Goal: Information Seeking & Learning: Find specific fact

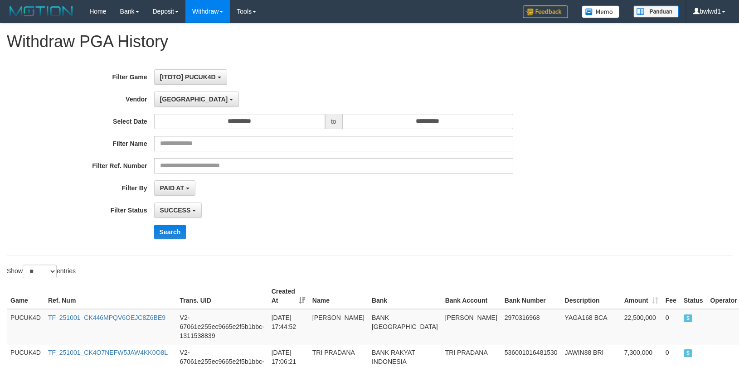
select select "**********"
select select "**"
click at [178, 233] on button "Search" at bounding box center [170, 232] width 32 height 15
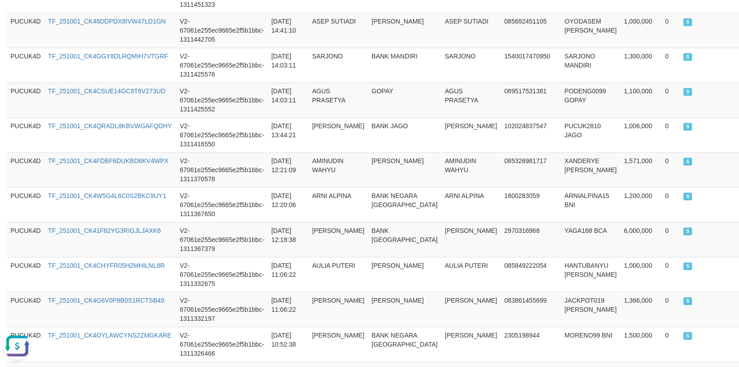
scroll to position [907, 0]
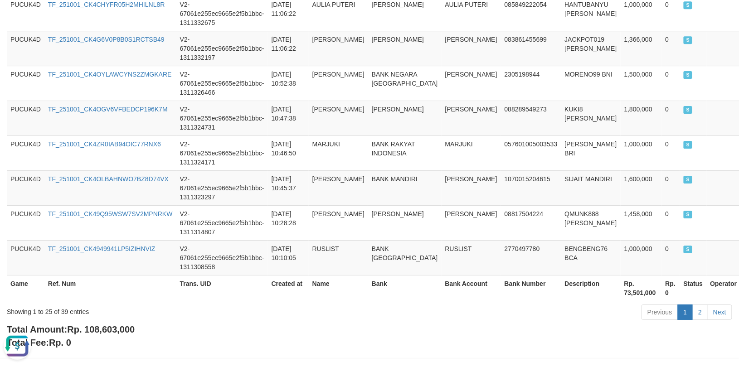
click at [116, 335] on span "Rp. 108,603,000" at bounding box center [101, 330] width 68 height 10
copy span "108,603,000"
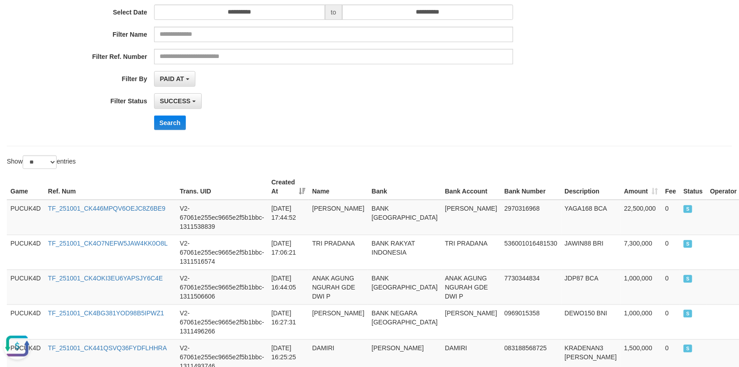
scroll to position [121, 0]
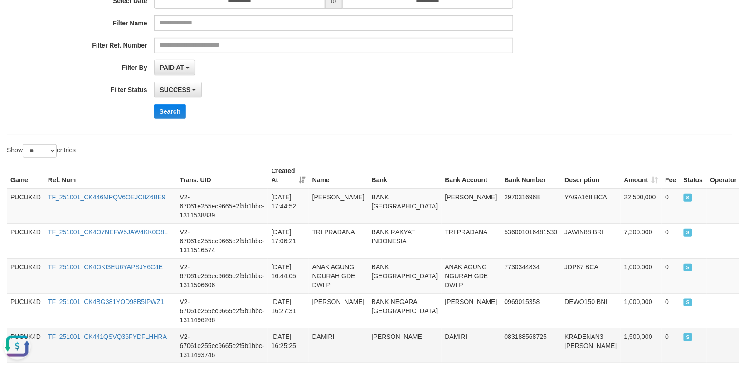
click at [561, 350] on td "KRADENAN3 [PERSON_NAME]" at bounding box center [590, 345] width 59 height 35
copy td "KRADENAN3"
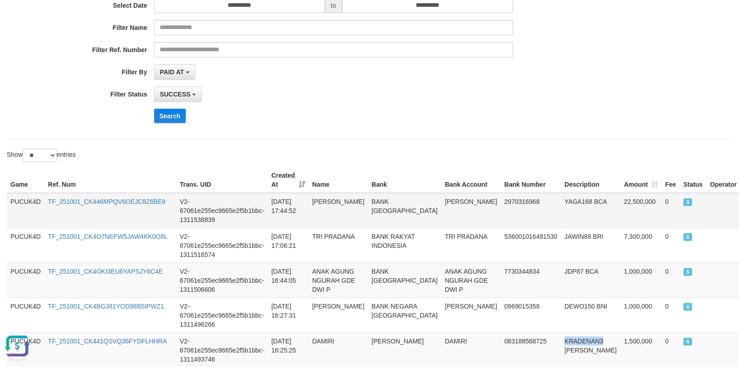
scroll to position [0, 0]
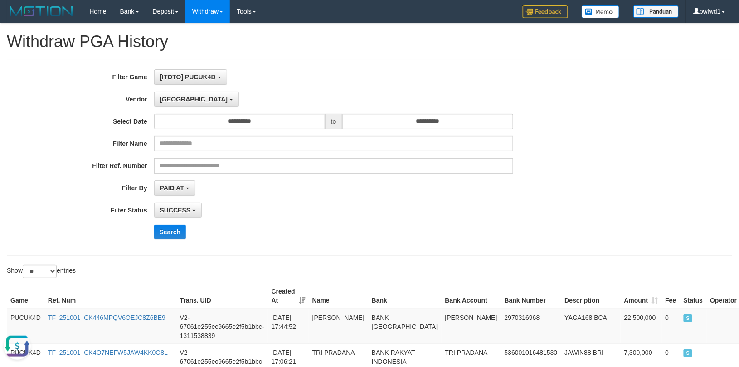
click at [149, 101] on label "Vendor" at bounding box center [77, 98] width 154 height 12
click at [164, 98] on span "[GEOGRAPHIC_DATA]" at bounding box center [194, 99] width 68 height 7
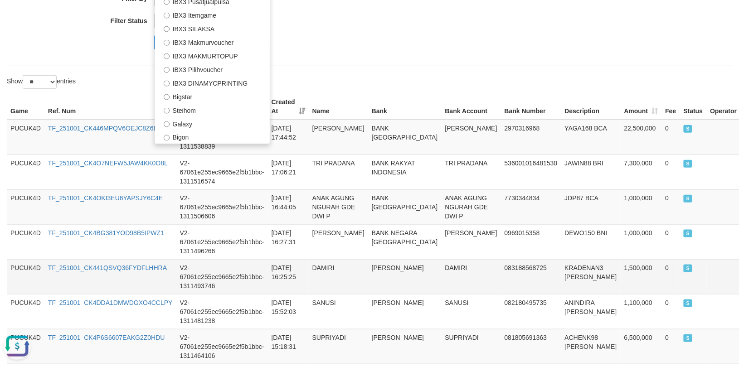
scroll to position [121, 0]
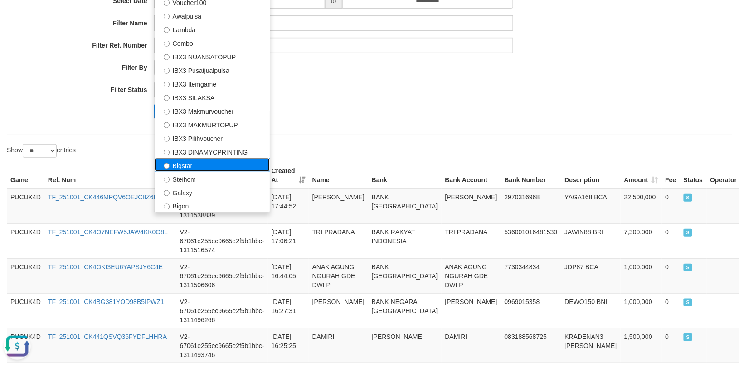
click at [236, 169] on label "Bigstar" at bounding box center [212, 165] width 115 height 14
select select "**********"
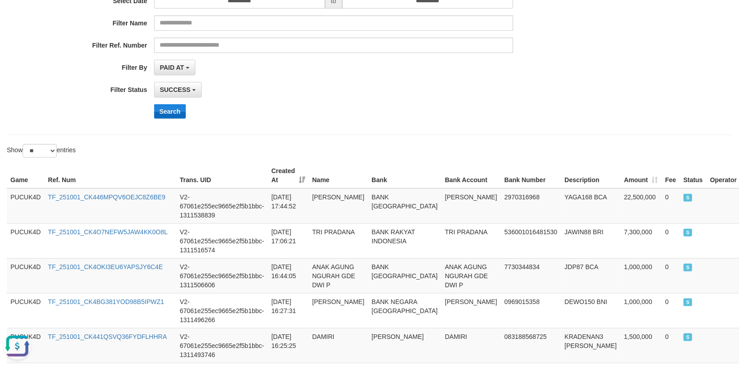
drag, startPoint x: 185, startPoint y: 120, endPoint x: 180, endPoint y: 115, distance: 6.7
click at [185, 120] on div "**********" at bounding box center [308, 37] width 616 height 177
click at [180, 113] on button "Search" at bounding box center [170, 111] width 32 height 15
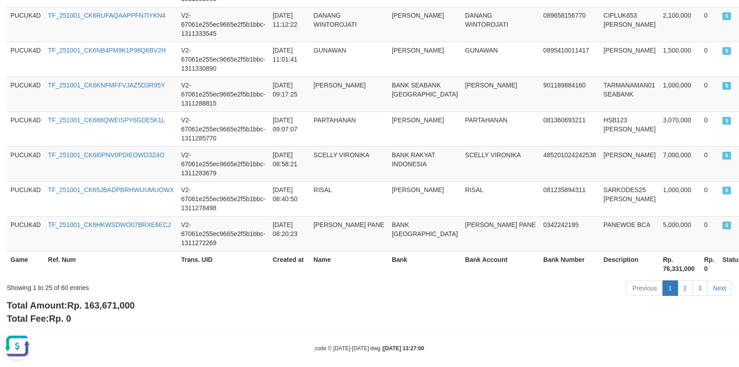
scroll to position [944, 0]
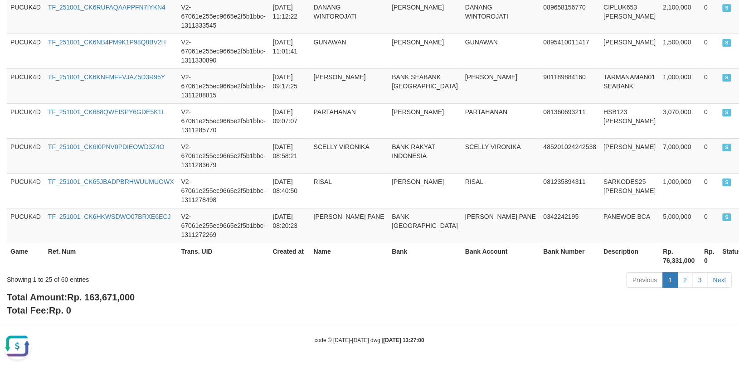
click at [129, 289] on div "Showing 1 to 25 of 60 entries Previous 1 2 3 Next" at bounding box center [369, 281] width 739 height 19
click at [128, 289] on div "Showing 1 to 25 of 60 entries Previous 1 2 3 Next" at bounding box center [369, 281] width 739 height 19
copy div "Showing 1 to 25 of 60 entries"
click at [128, 289] on div "Showing 1 to 25 of 60 entries Previous 1 2 3 Next" at bounding box center [369, 281] width 739 height 19
click at [121, 296] on span "Rp. 163,671,000" at bounding box center [101, 297] width 68 height 10
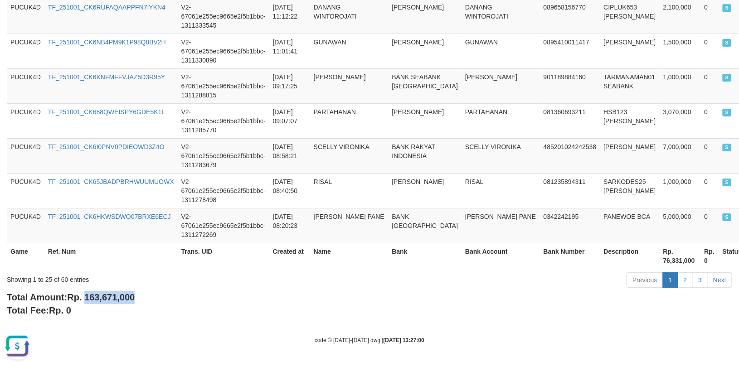
click at [121, 296] on span "Rp. 163,671,000" at bounding box center [101, 297] width 68 height 10
copy span "163,671,000"
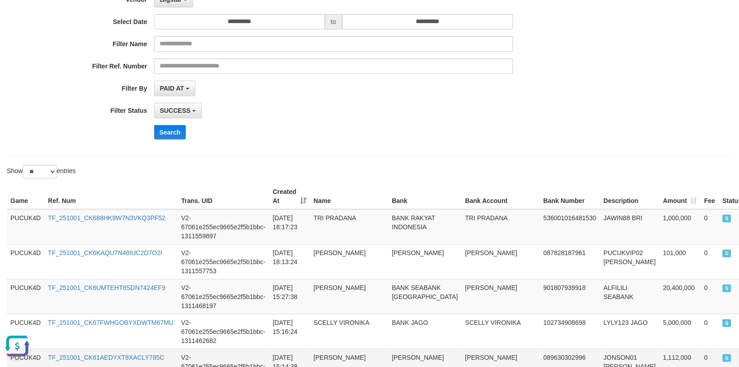
scroll to position [98, 0]
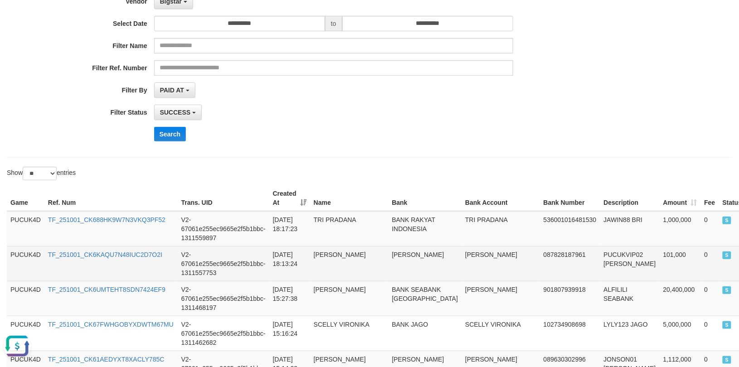
click at [660, 252] on td "101,000" at bounding box center [680, 263] width 41 height 35
copy td "101,000"
click at [600, 250] on td "PUCUKVIP02 [PERSON_NAME]" at bounding box center [629, 263] width 59 height 35
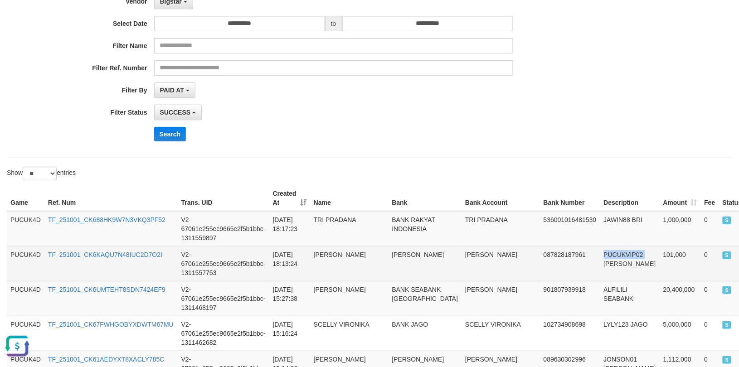
copy td "PUCUKVIP02"
click at [462, 249] on td "[PERSON_NAME]" at bounding box center [501, 263] width 78 height 35
copy td "[PERSON_NAME]"
click at [462, 249] on td "[PERSON_NAME]" at bounding box center [501, 263] width 78 height 35
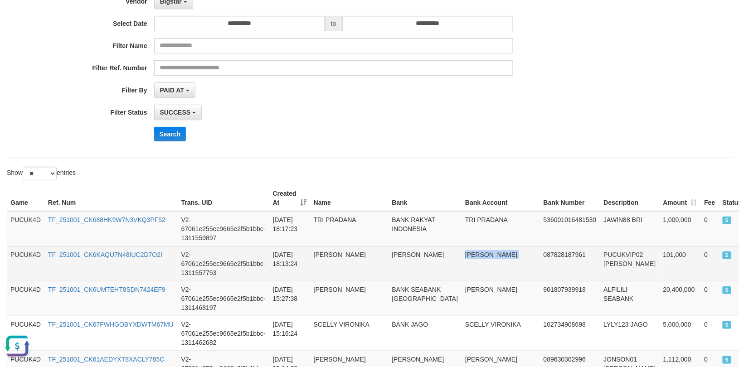
copy td "[PERSON_NAME]"
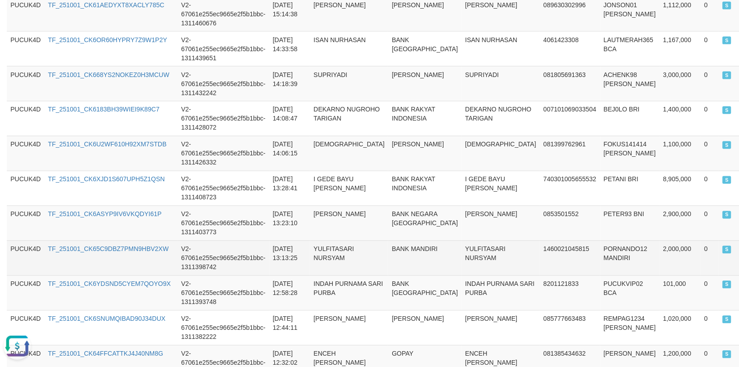
scroll to position [483, 0]
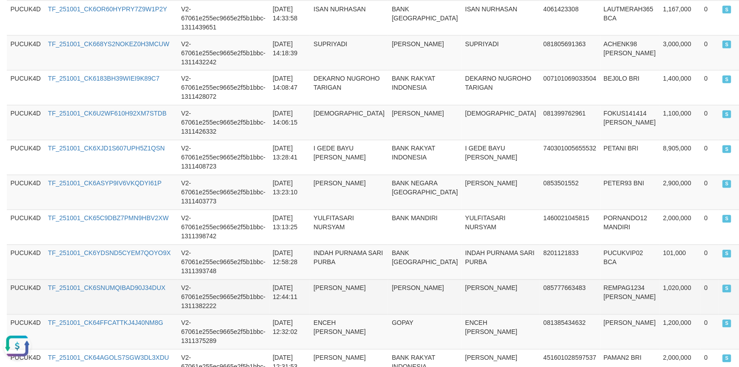
click at [361, 315] on td "[PERSON_NAME]" at bounding box center [349, 297] width 78 height 35
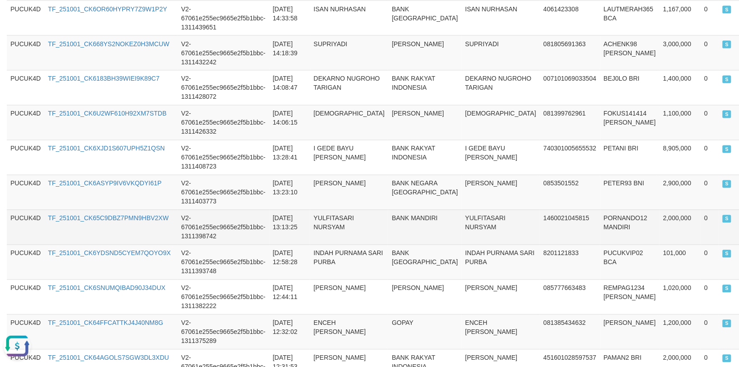
click at [388, 240] on td "BANK MANDIRI" at bounding box center [424, 227] width 73 height 35
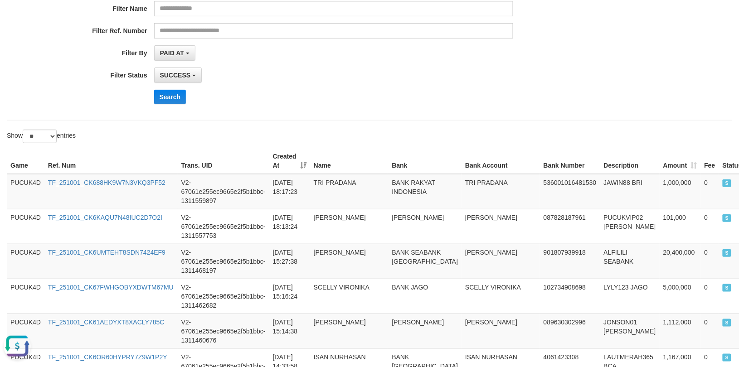
click at [219, 93] on div "Search" at bounding box center [385, 97] width 462 height 15
click at [168, 89] on div "**********" at bounding box center [308, 22] width 616 height 177
click at [172, 97] on button "Search" at bounding box center [170, 97] width 32 height 15
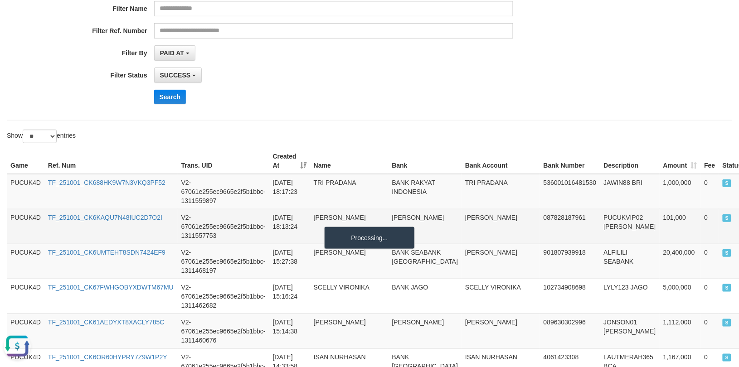
click at [411, 227] on td "[PERSON_NAME]" at bounding box center [424, 226] width 73 height 35
click at [416, 211] on td "[PERSON_NAME]" at bounding box center [424, 226] width 73 height 35
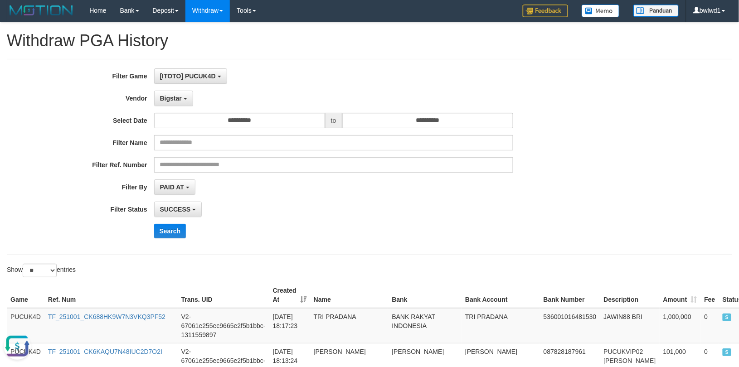
scroll to position [0, 0]
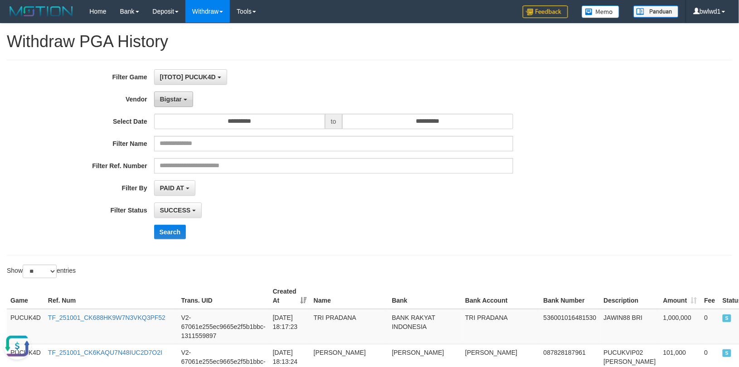
click at [168, 99] on span "Bigstar" at bounding box center [171, 99] width 22 height 7
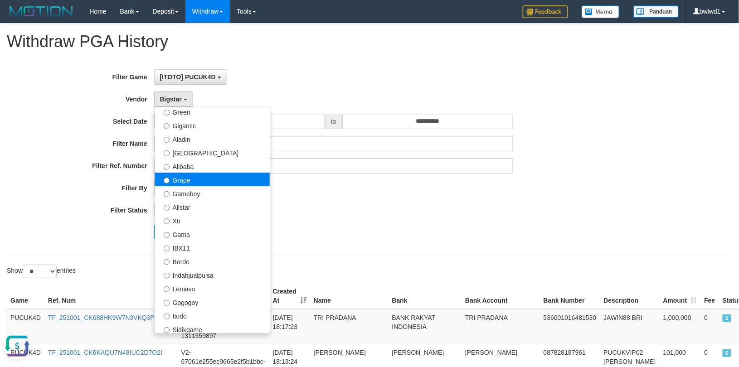
scroll to position [97, 0]
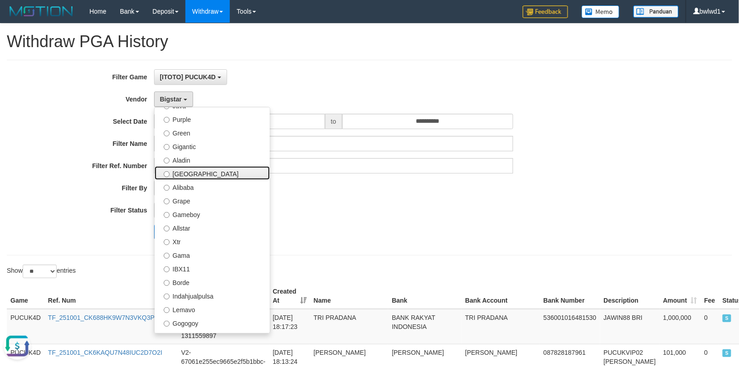
click at [224, 177] on label "[GEOGRAPHIC_DATA]" at bounding box center [212, 173] width 115 height 14
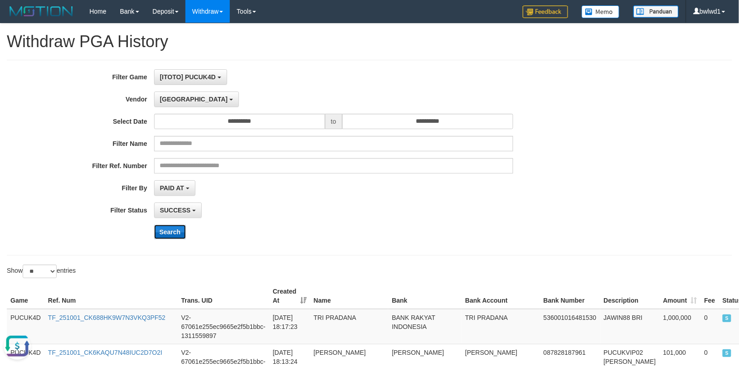
click at [161, 235] on button "Search" at bounding box center [170, 232] width 32 height 15
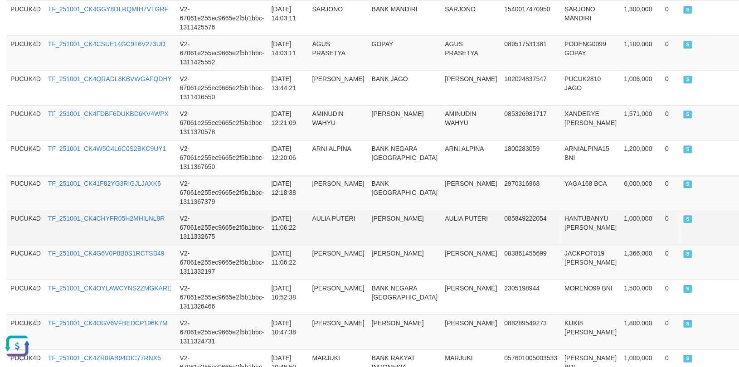
scroll to position [907, 0]
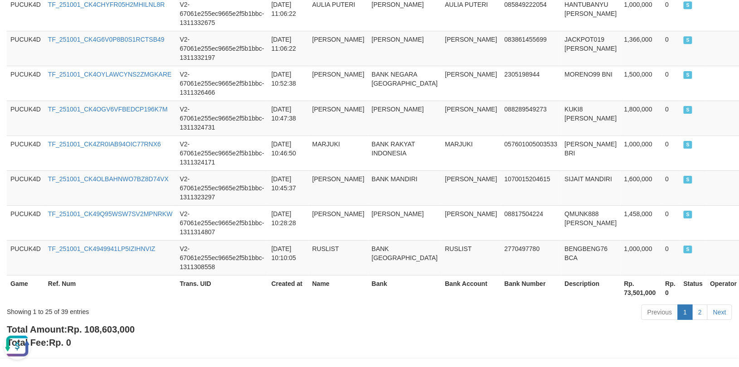
click at [126, 335] on span "Rp. 108,603,000" at bounding box center [101, 330] width 68 height 10
copy span "108,603,000"
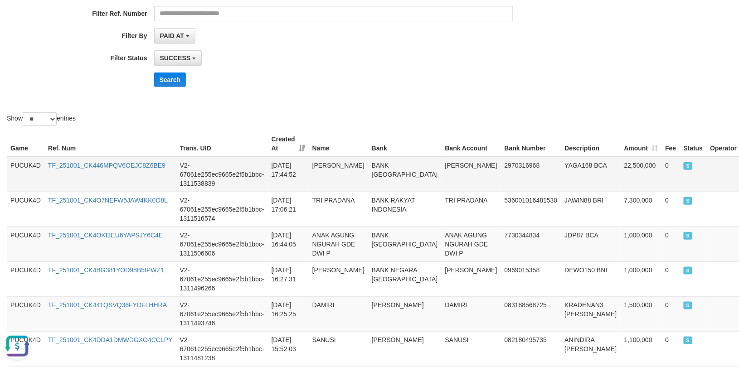
scroll to position [181, 0]
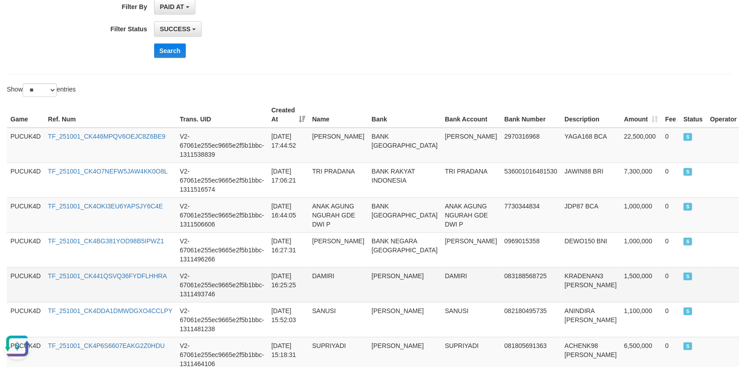
click at [621, 288] on td "1,500,000" at bounding box center [641, 284] width 41 height 35
copy td "1,500,000"
click at [570, 285] on td "KRADENAN3 [PERSON_NAME]" at bounding box center [590, 284] width 59 height 35
click at [567, 285] on td "KRADENAN3 [PERSON_NAME]" at bounding box center [590, 284] width 59 height 35
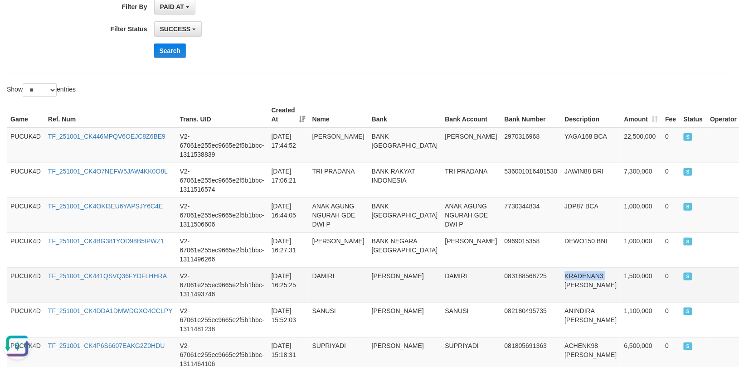
click at [567, 285] on td "KRADENAN3 [PERSON_NAME]" at bounding box center [590, 284] width 59 height 35
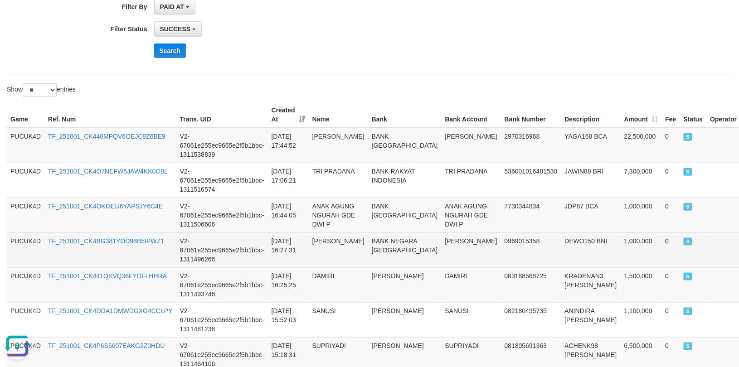
click at [399, 253] on td "BANK NEGARA [GEOGRAPHIC_DATA]" at bounding box center [404, 250] width 73 height 35
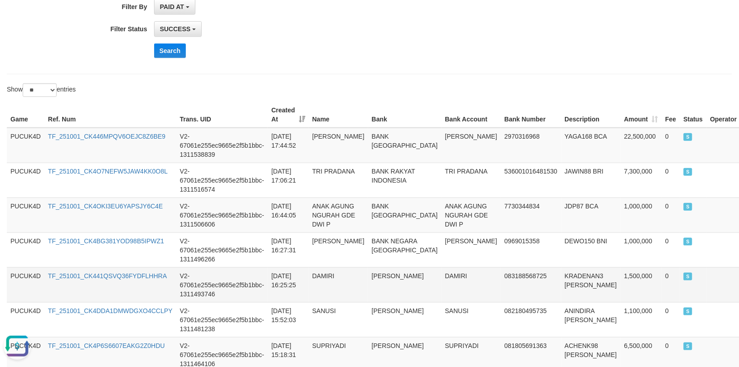
click at [442, 287] on td "DAMIRI" at bounding box center [471, 284] width 59 height 35
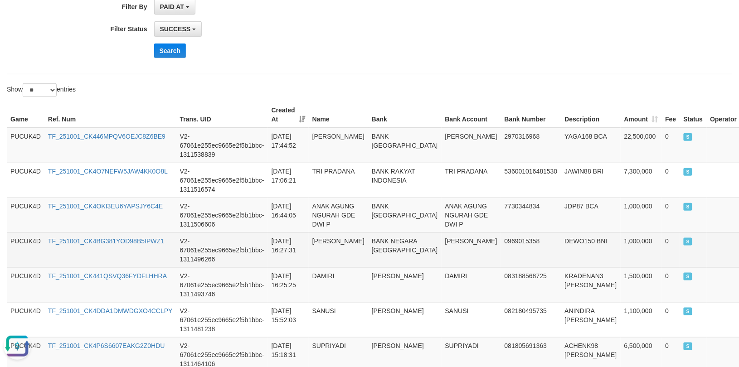
click at [464, 243] on td "[PERSON_NAME]" at bounding box center [471, 250] width 59 height 35
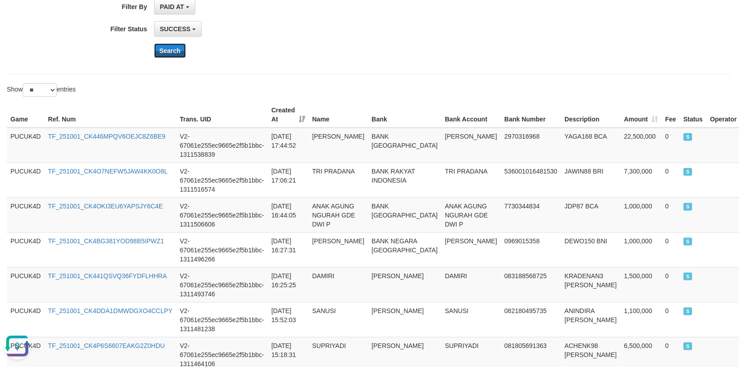
drag, startPoint x: 185, startPoint y: 54, endPoint x: 234, endPoint y: 90, distance: 60.4
click at [185, 54] on button "Search" at bounding box center [170, 51] width 32 height 15
click at [168, 49] on button "Search" at bounding box center [170, 51] width 32 height 15
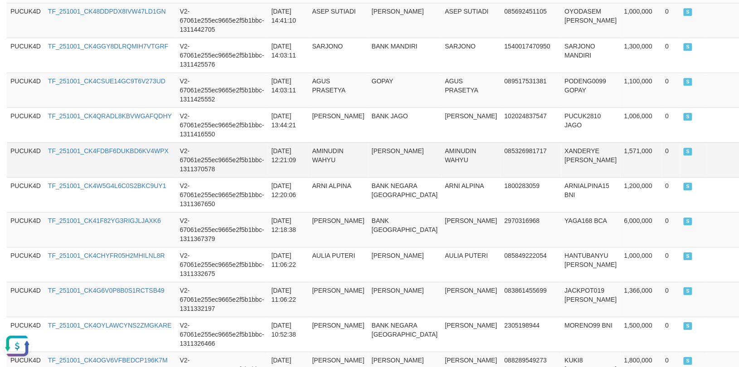
scroll to position [953, 0]
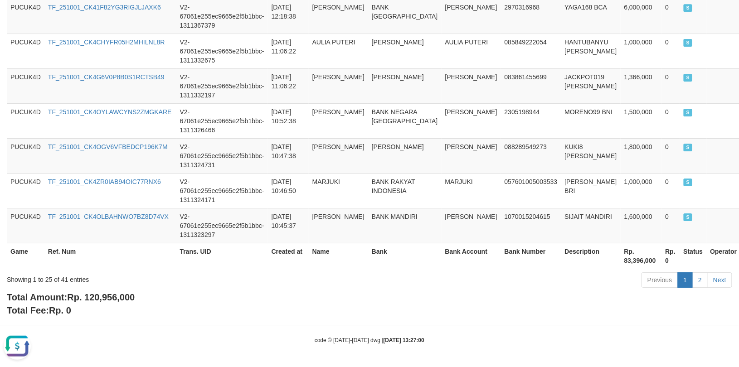
click at [112, 289] on div "Showing 1 to 25 of 41 entries Previous 1 2 Next" at bounding box center [369, 281] width 739 height 19
click at [107, 298] on span "Rp. 120,956,000" at bounding box center [101, 297] width 68 height 10
click at [108, 298] on span "Rp. 120,956,000" at bounding box center [101, 297] width 68 height 10
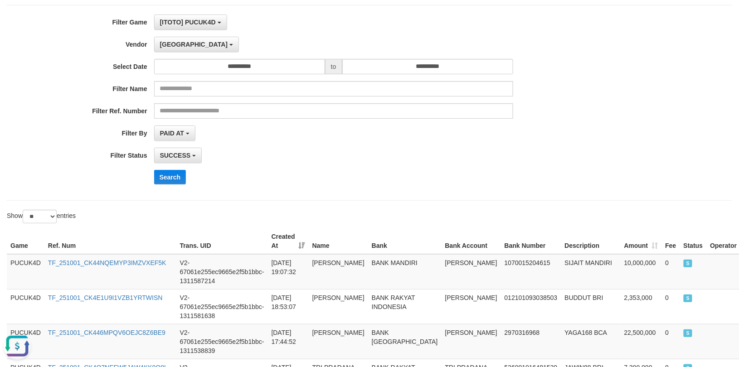
scroll to position [0, 0]
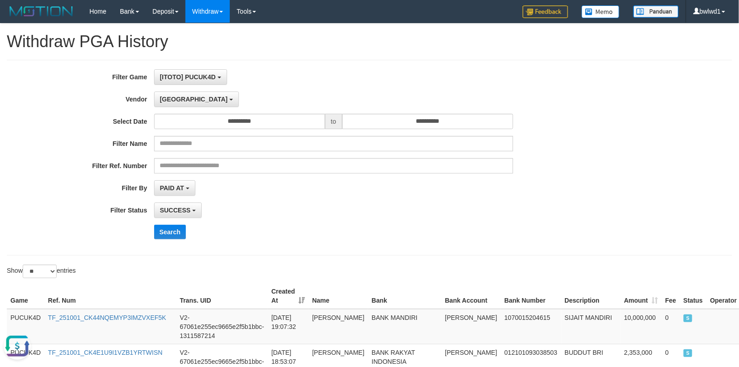
click at [175, 223] on div "**********" at bounding box center [308, 157] width 616 height 177
click at [167, 236] on button "Search" at bounding box center [170, 232] width 32 height 15
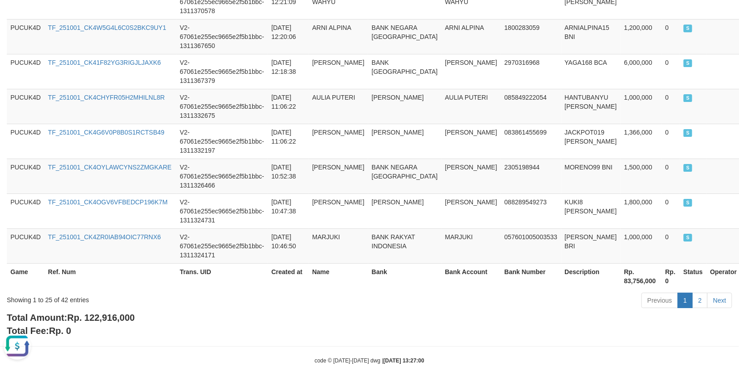
scroll to position [953, 0]
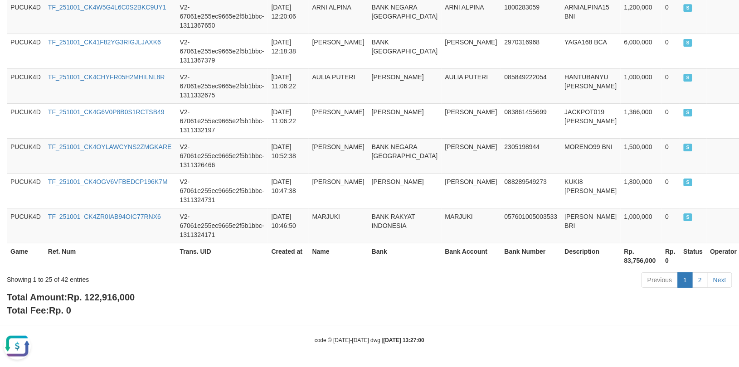
click at [120, 291] on div "Total Amount: Rp. 122,916,000 Total Fee: Rp. 0" at bounding box center [369, 304] width 725 height 26
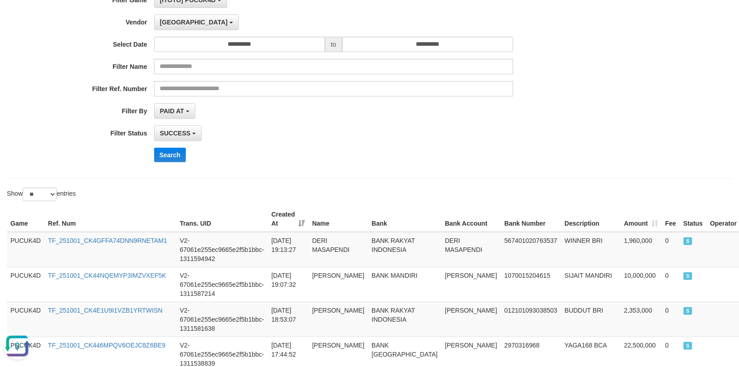
scroll to position [0, 0]
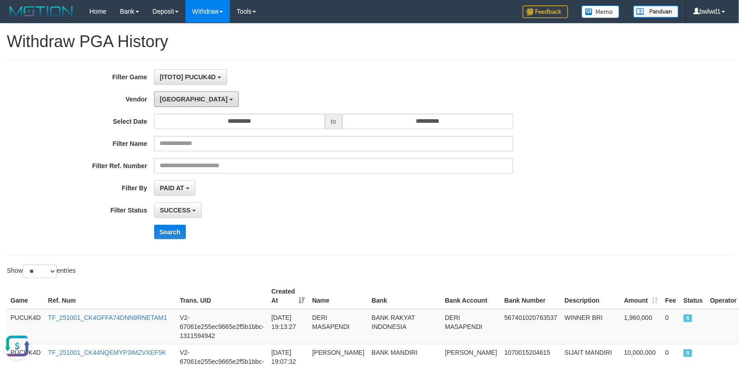
drag, startPoint x: 173, startPoint y: 104, endPoint x: 181, endPoint y: 129, distance: 26.0
click at [173, 104] on button "[GEOGRAPHIC_DATA]" at bounding box center [196, 99] width 85 height 15
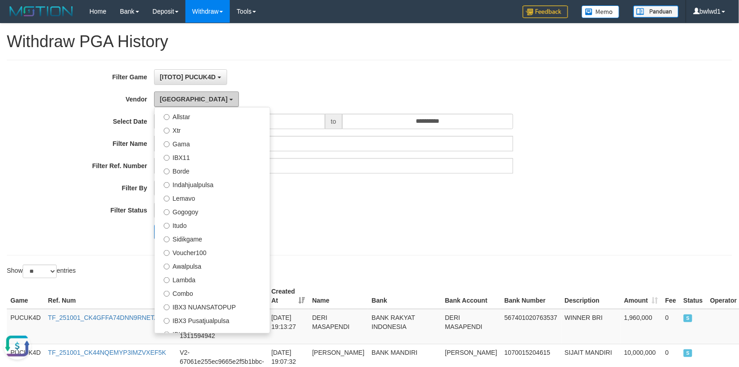
scroll to position [339, 0]
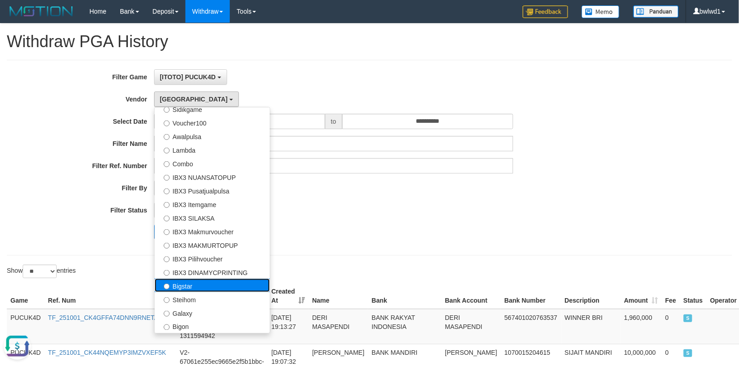
click at [209, 292] on label "Bigstar" at bounding box center [212, 286] width 115 height 14
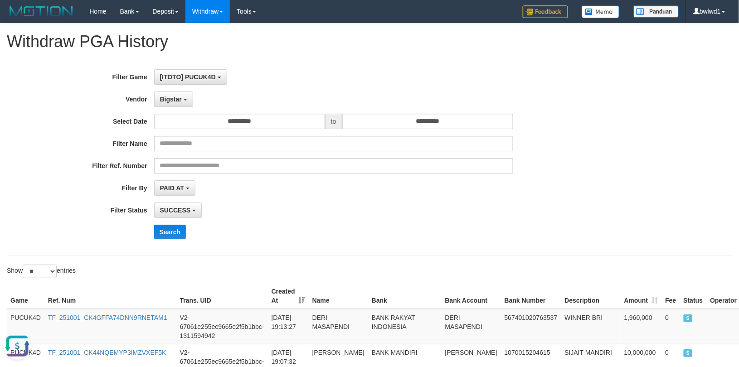
click at [156, 241] on div "**********" at bounding box center [308, 157] width 616 height 177
click at [180, 233] on button "Search" at bounding box center [170, 232] width 32 height 15
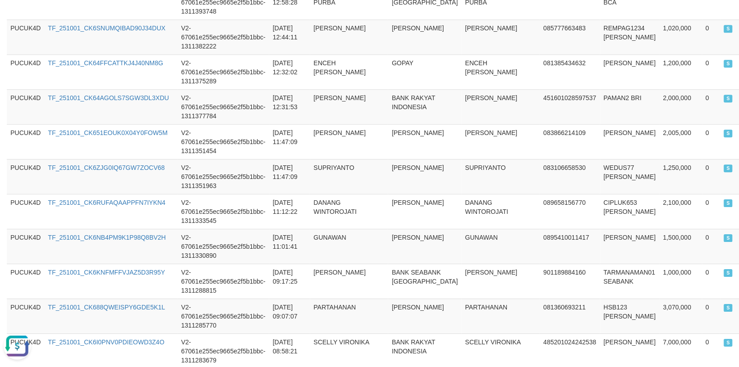
scroll to position [944, 0]
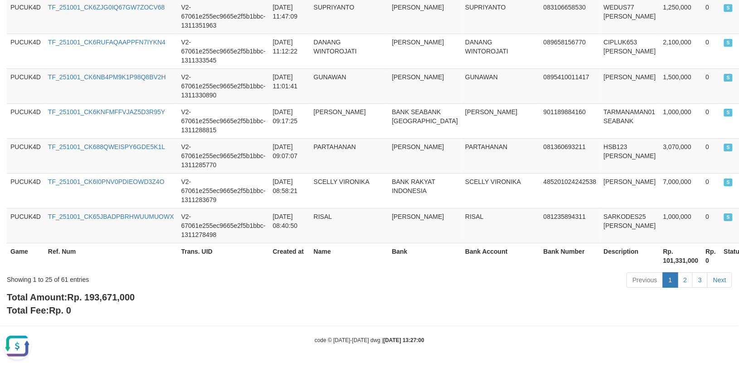
click at [126, 296] on span "Rp. 193,671,000" at bounding box center [101, 297] width 68 height 10
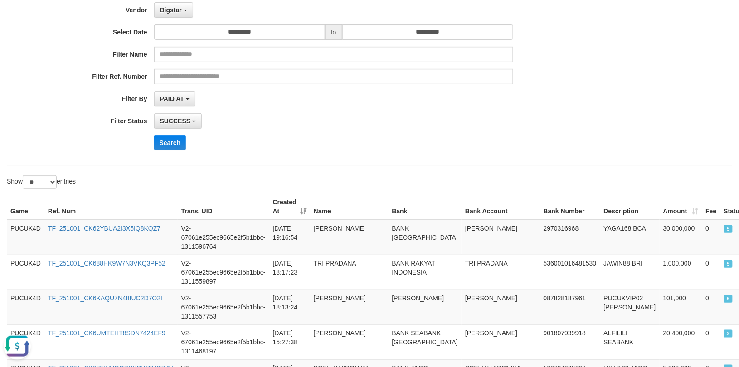
scroll to position [0, 0]
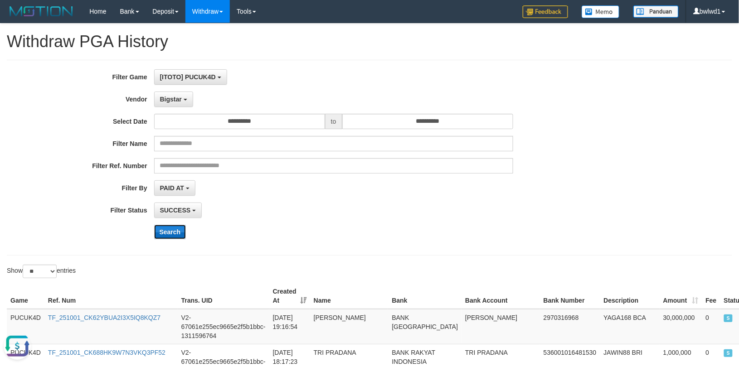
click at [166, 235] on button "Search" at bounding box center [170, 232] width 32 height 15
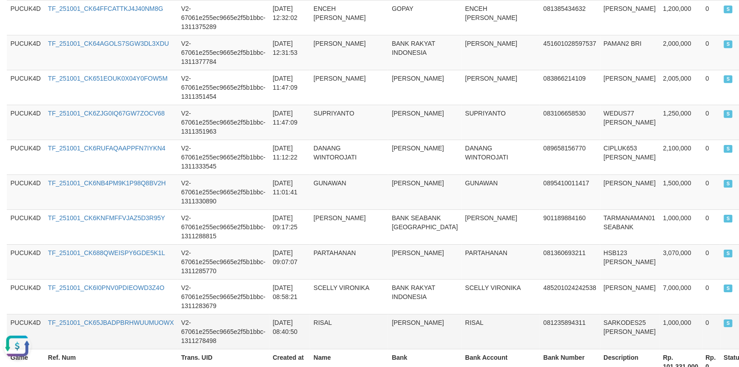
scroll to position [944, 0]
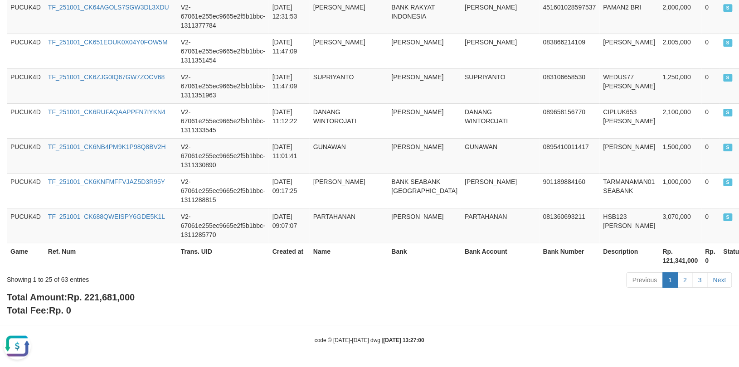
click at [106, 296] on span "Rp. 221,681,000" at bounding box center [101, 297] width 68 height 10
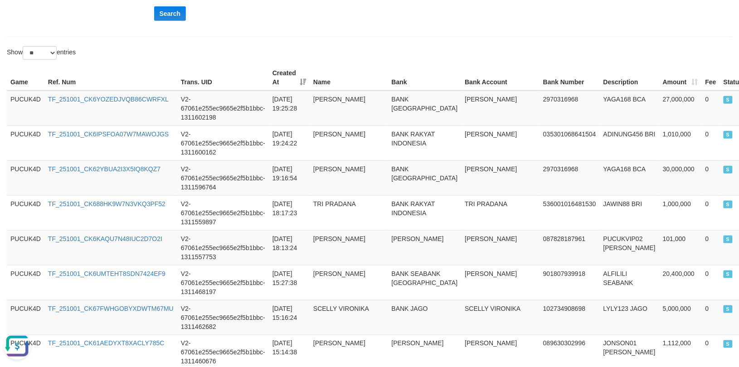
scroll to position [0, 0]
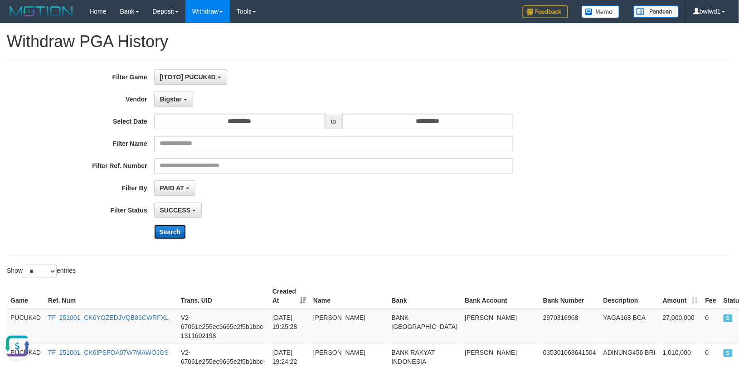
click at [175, 232] on button "Search" at bounding box center [170, 232] width 32 height 15
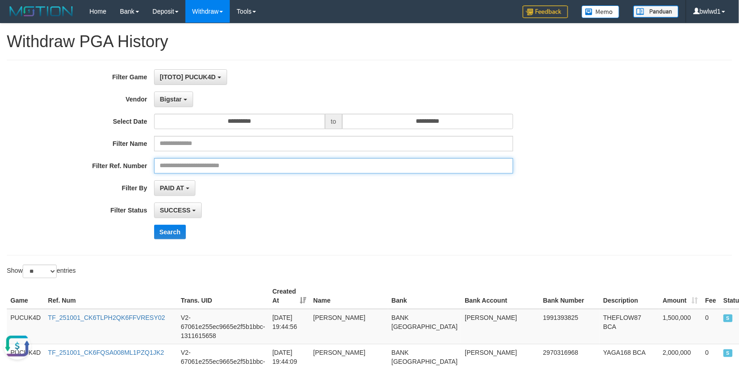
click at [237, 173] on input "text" at bounding box center [333, 165] width 359 height 15
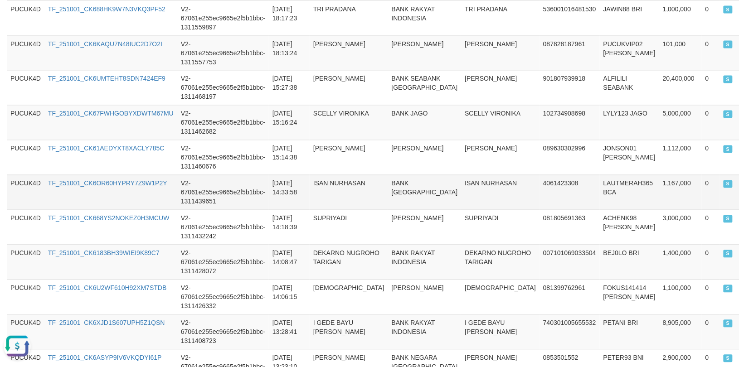
scroll to position [944, 0]
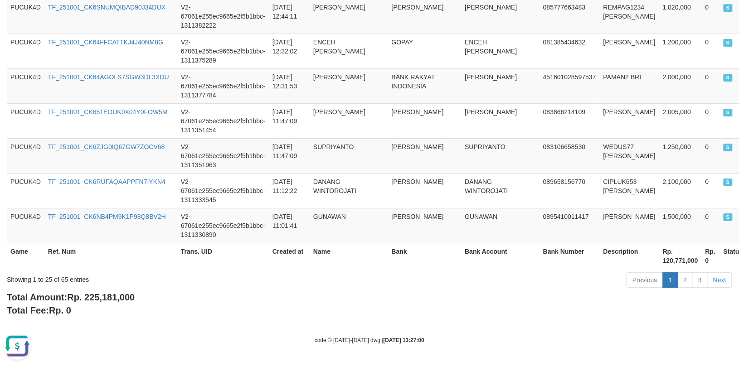
click at [119, 296] on span "Rp. 225,181,000" at bounding box center [101, 297] width 68 height 10
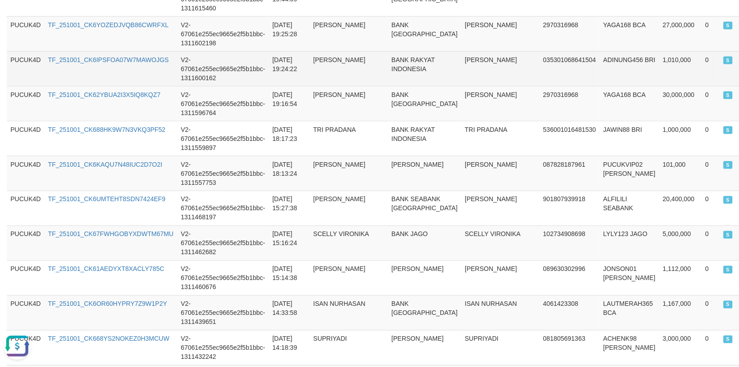
scroll to position [0, 0]
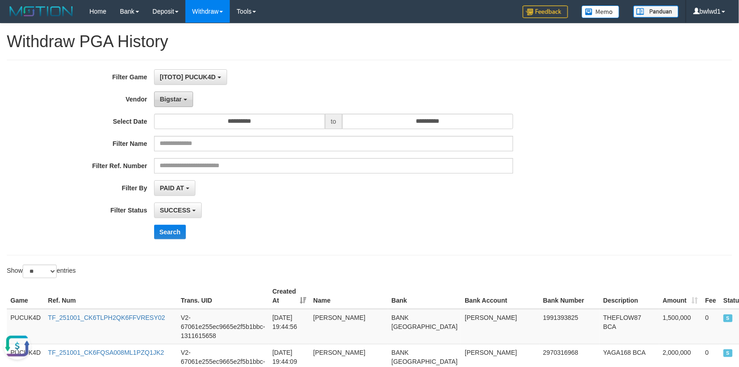
drag, startPoint x: 173, startPoint y: 98, endPoint x: 180, endPoint y: 118, distance: 21.2
click at [174, 98] on span "Bigstar" at bounding box center [171, 99] width 22 height 7
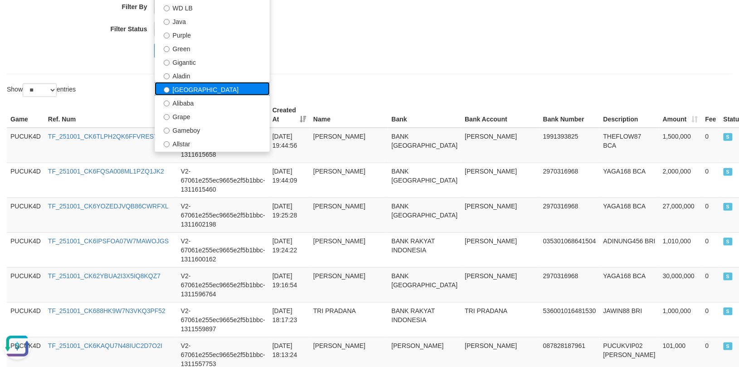
click at [216, 94] on label "[GEOGRAPHIC_DATA]" at bounding box center [212, 89] width 115 height 14
select select "**********"
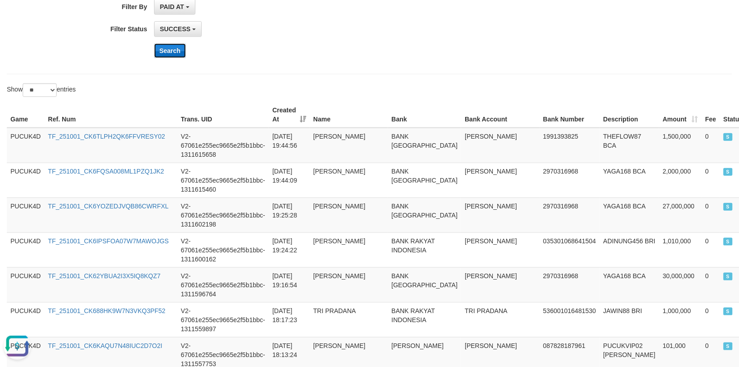
click at [178, 49] on button "Search" at bounding box center [170, 51] width 32 height 15
